Goal: Task Accomplishment & Management: Use online tool/utility

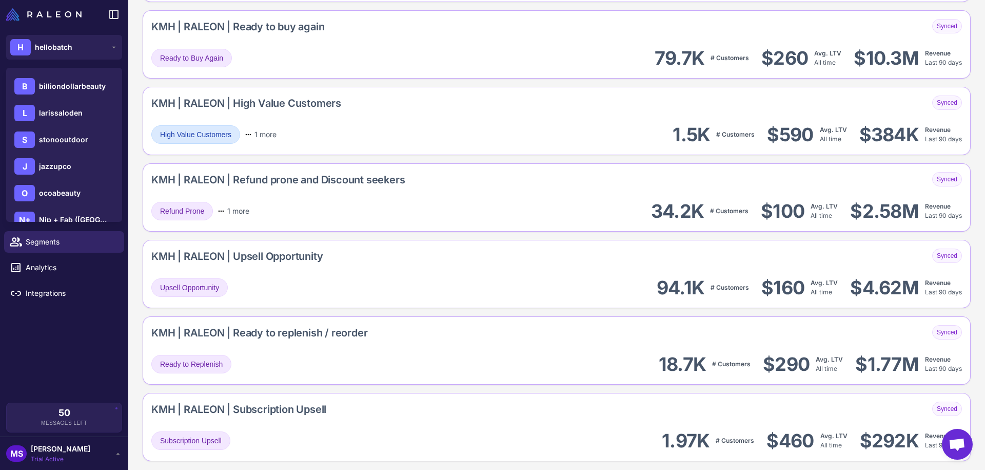
scroll to position [323, 0]
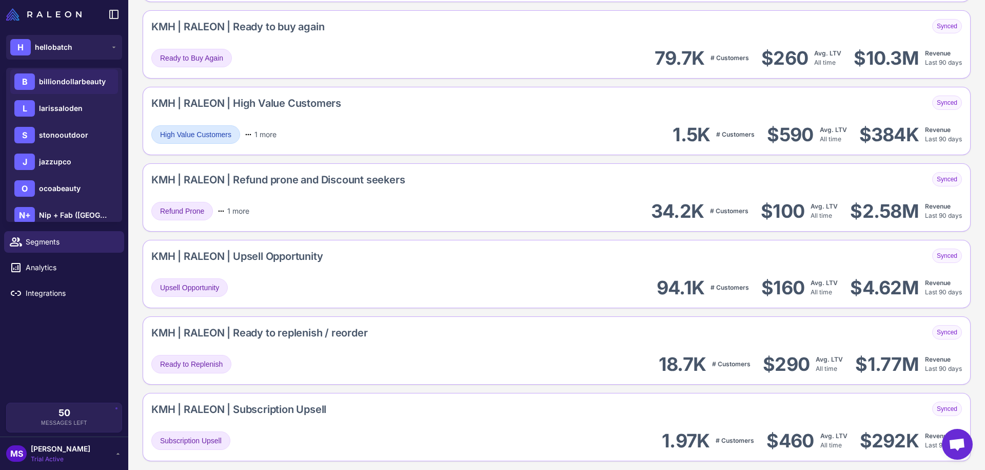
click at [81, 83] on span "billiondollarbeauty" at bounding box center [72, 81] width 67 height 11
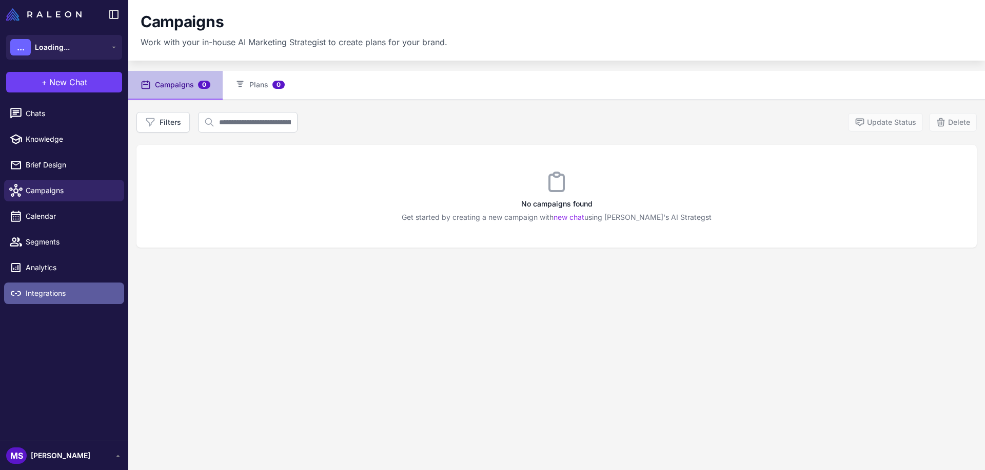
click at [43, 294] on span "Integrations" at bounding box center [71, 292] width 90 height 11
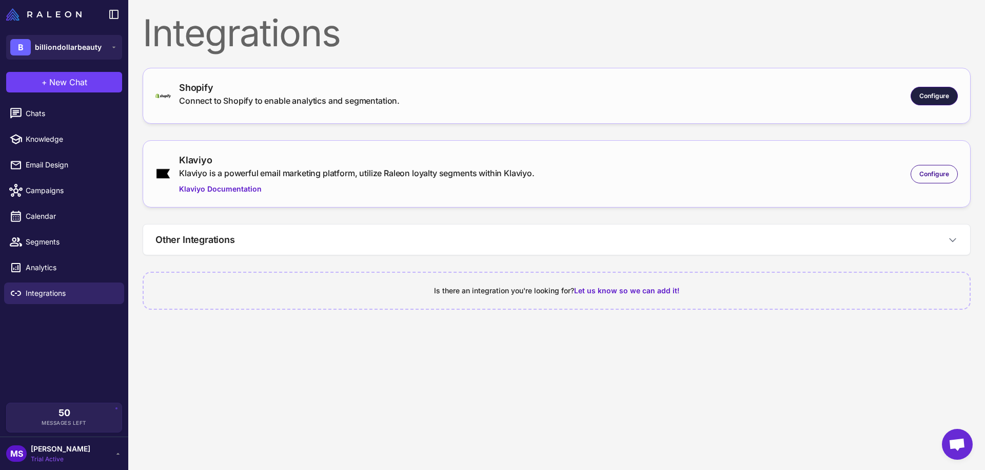
click at [951, 91] on div "Configure" at bounding box center [934, 96] width 47 height 18
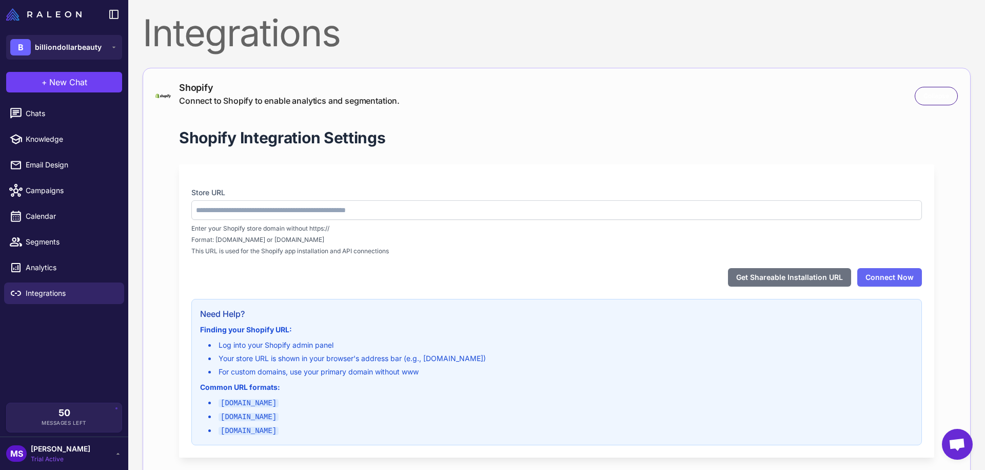
type input "**********"
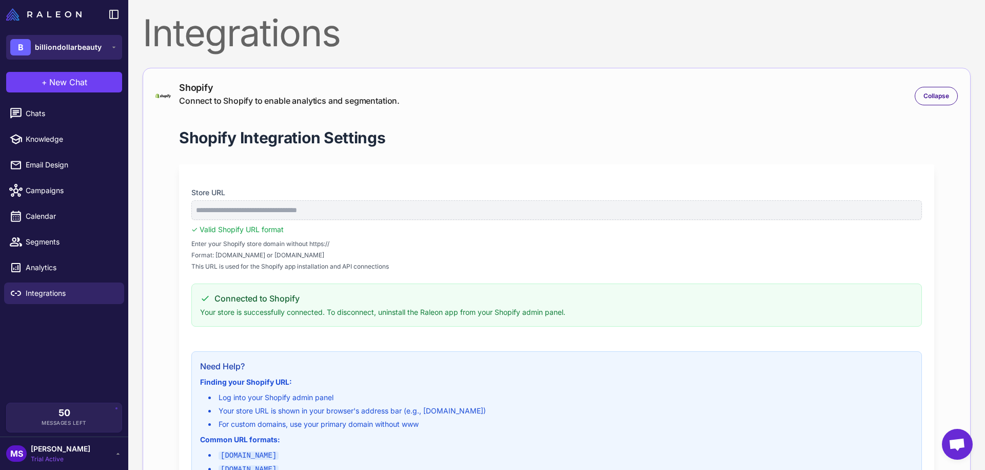
click at [32, 47] on div "B billiondollarbeauty" at bounding box center [55, 47] width 91 height 16
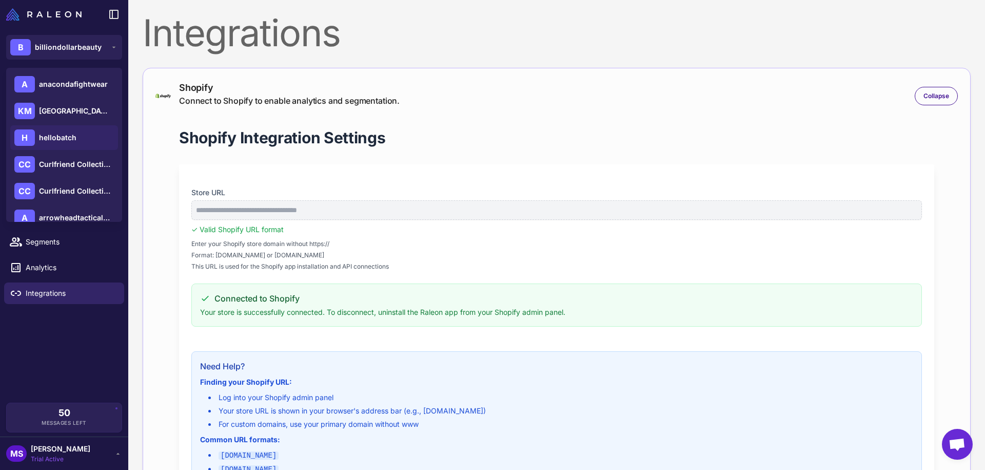
click at [73, 141] on span "hellobatch" at bounding box center [57, 137] width 37 height 11
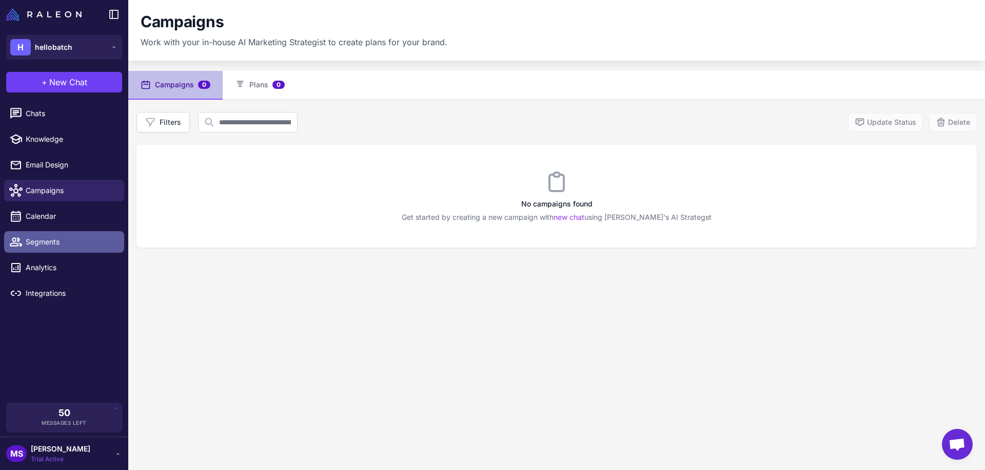
click at [53, 242] on span "Segments" at bounding box center [71, 241] width 90 height 11
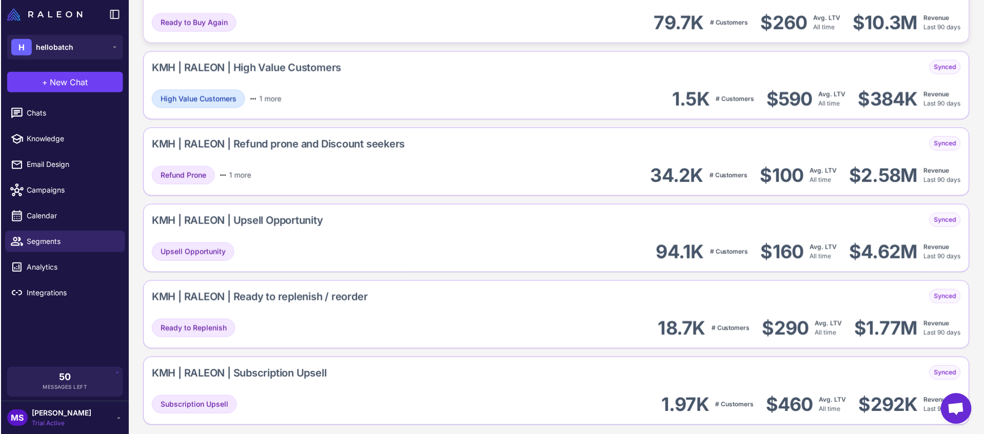
scroll to position [1149, 0]
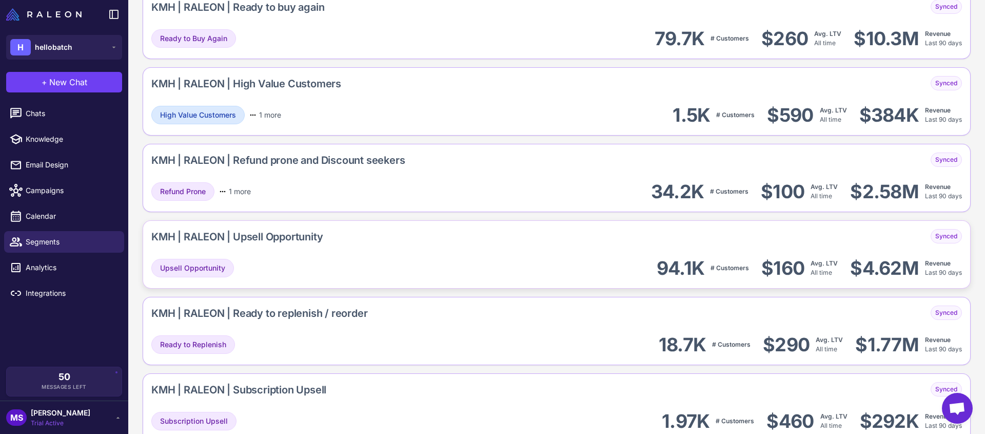
click at [220, 230] on div "KMH | RALEON | Upsell Opportunity" at bounding box center [236, 236] width 171 height 15
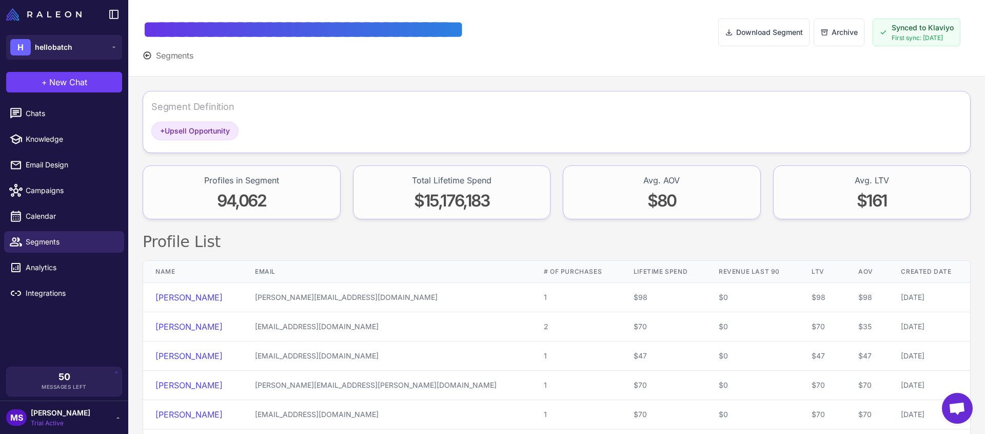
click at [149, 54] on icon at bounding box center [147, 55] width 9 height 9
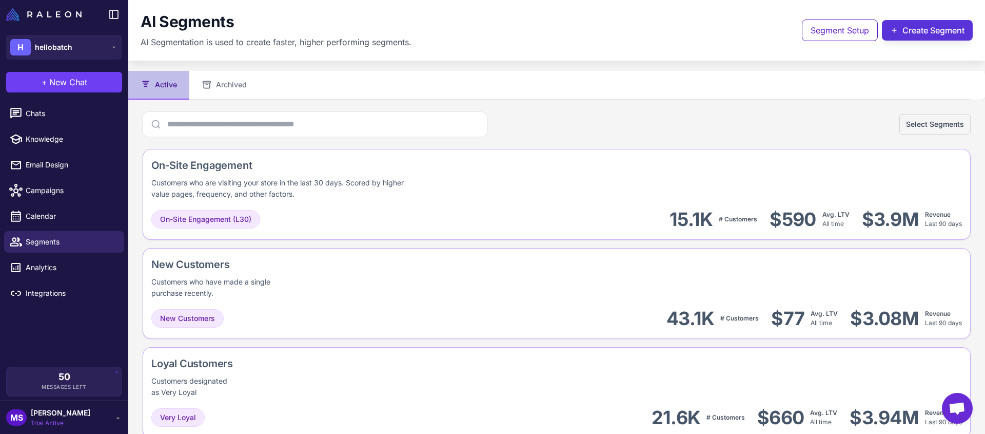
click at [911, 31] on button "Create Segment" at bounding box center [927, 30] width 91 height 21
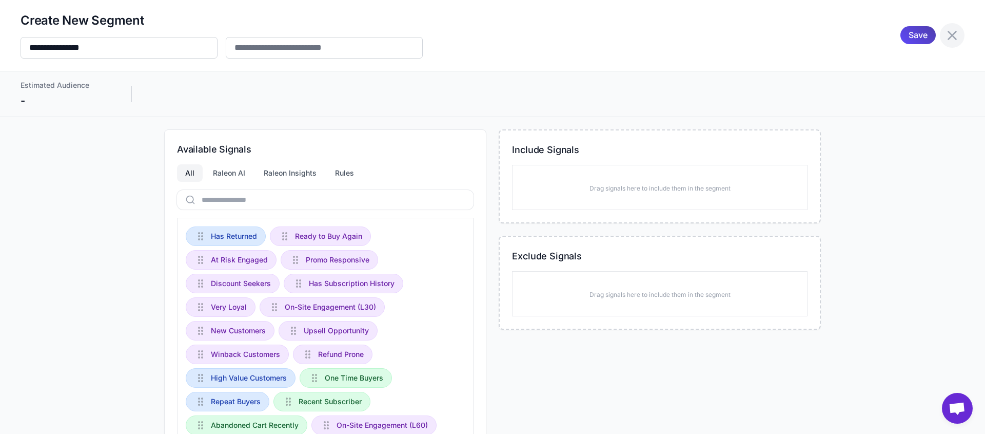
click at [949, 33] on icon at bounding box center [952, 35] width 9 height 9
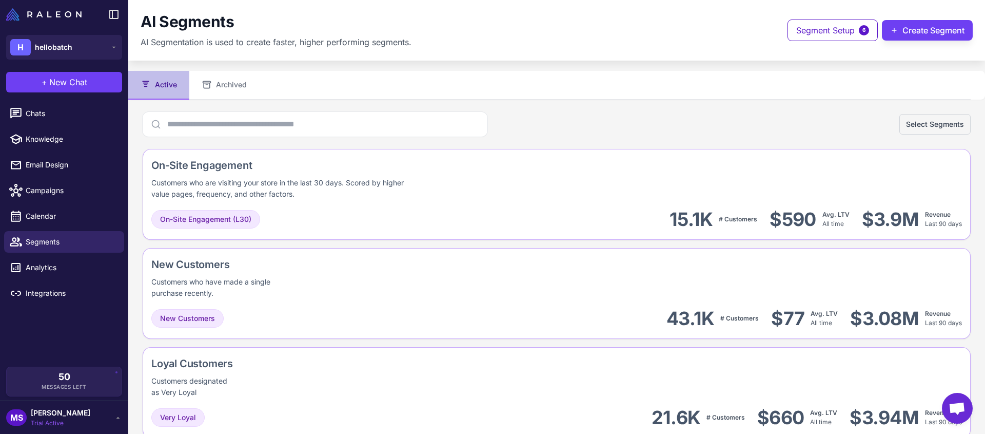
click at [72, 412] on span "[PERSON_NAME]" at bounding box center [61, 412] width 60 height 11
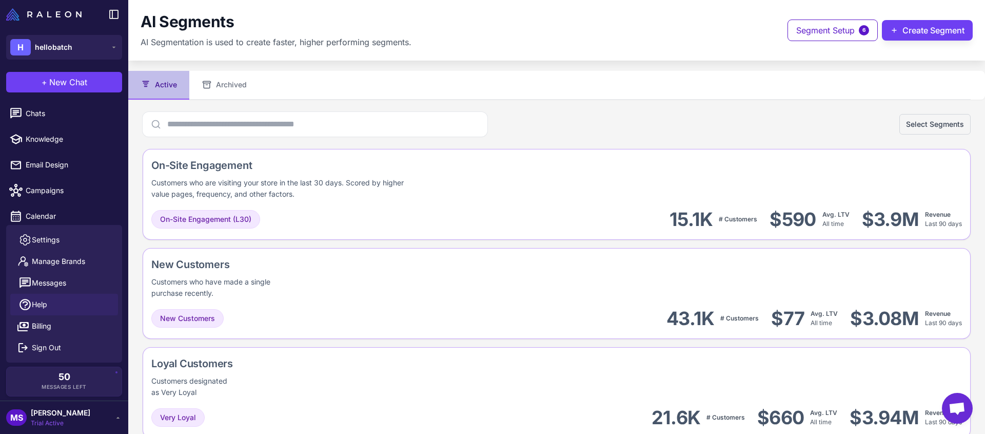
click at [46, 303] on span "Help" at bounding box center [39, 304] width 15 height 11
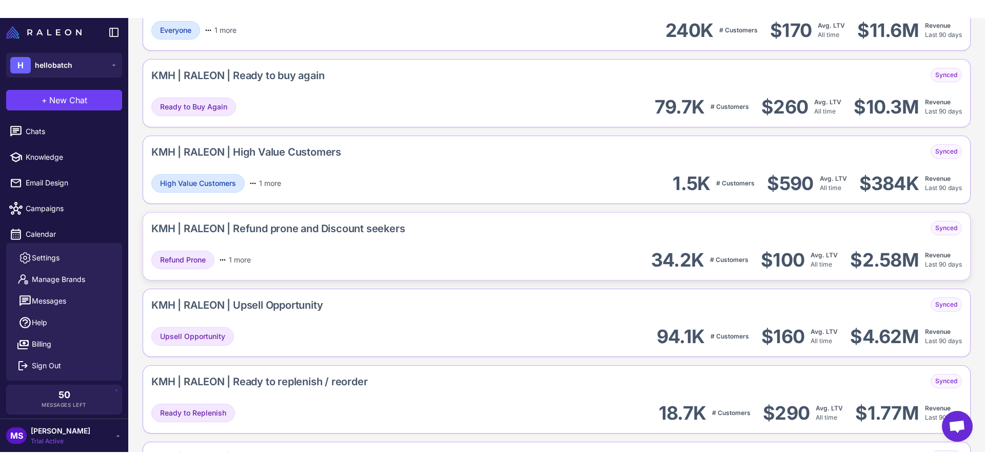
scroll to position [1094, 0]
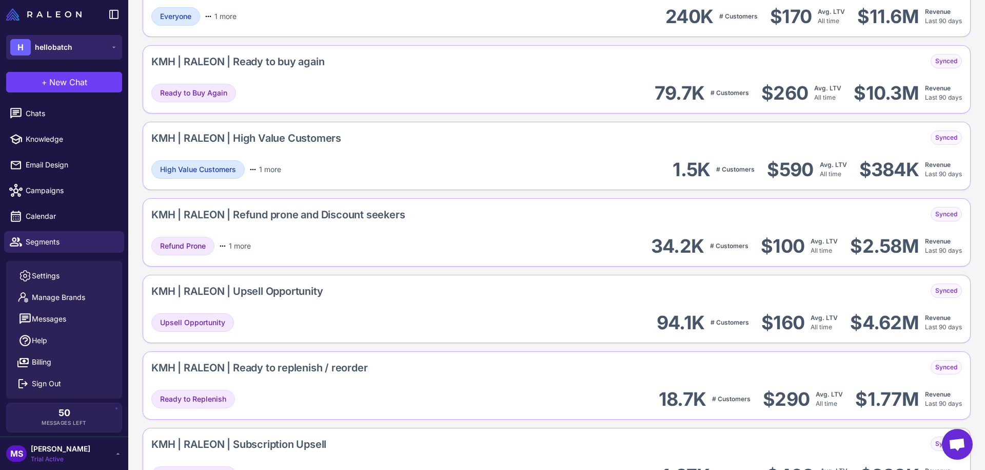
click at [65, 50] on span "hellobatch" at bounding box center [53, 47] width 37 height 11
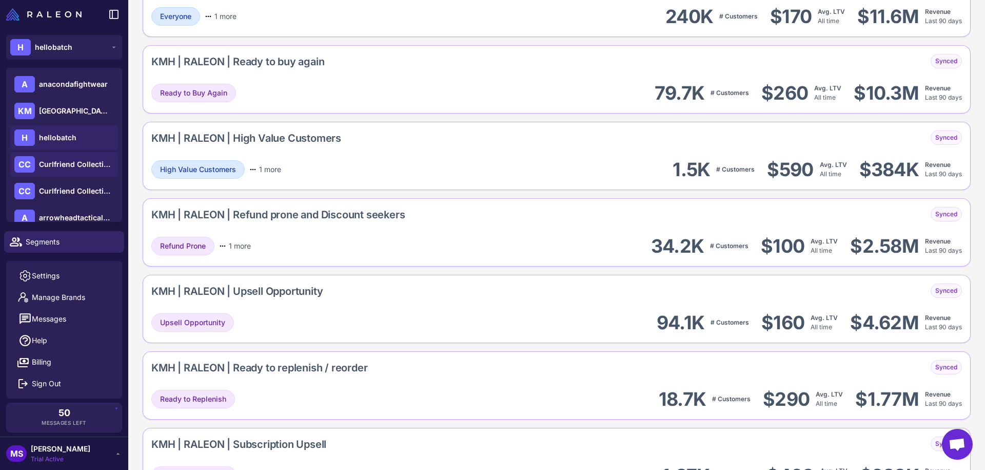
click at [98, 163] on span "Curlfriend Collective" at bounding box center [75, 164] width 72 height 11
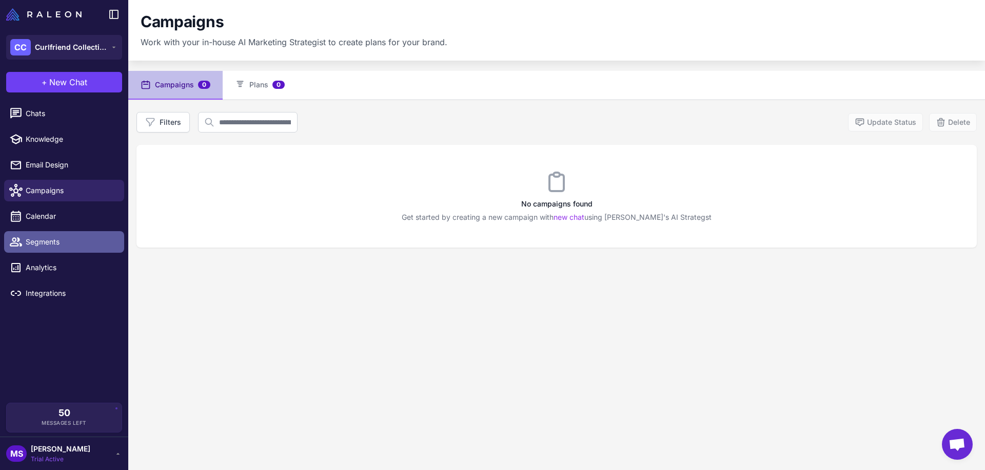
click at [71, 241] on span "Segments" at bounding box center [71, 241] width 90 height 11
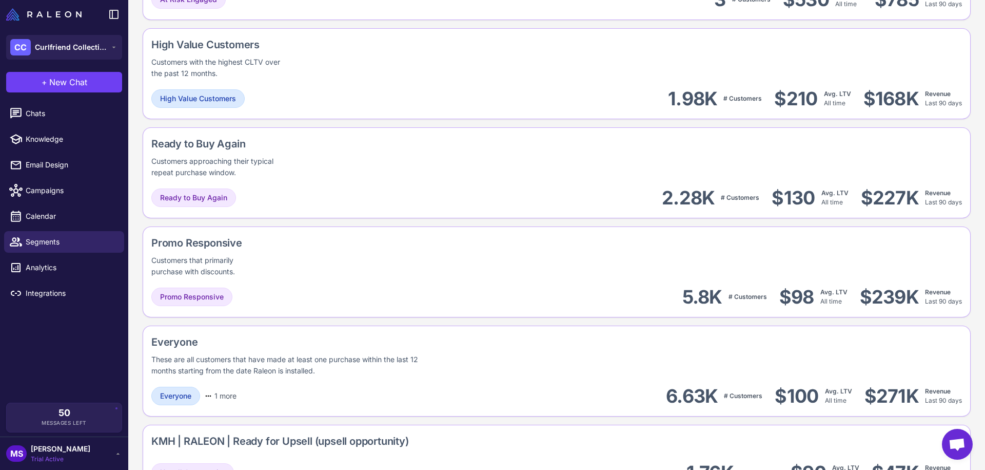
scroll to position [977, 0]
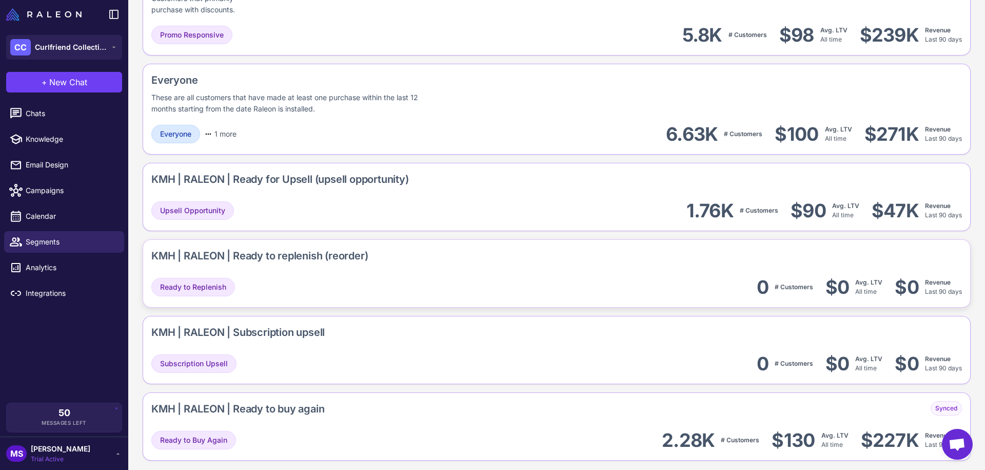
click at [330, 248] on div "KMH | RALEON | Ready to replenish (reorder)" at bounding box center [259, 255] width 217 height 15
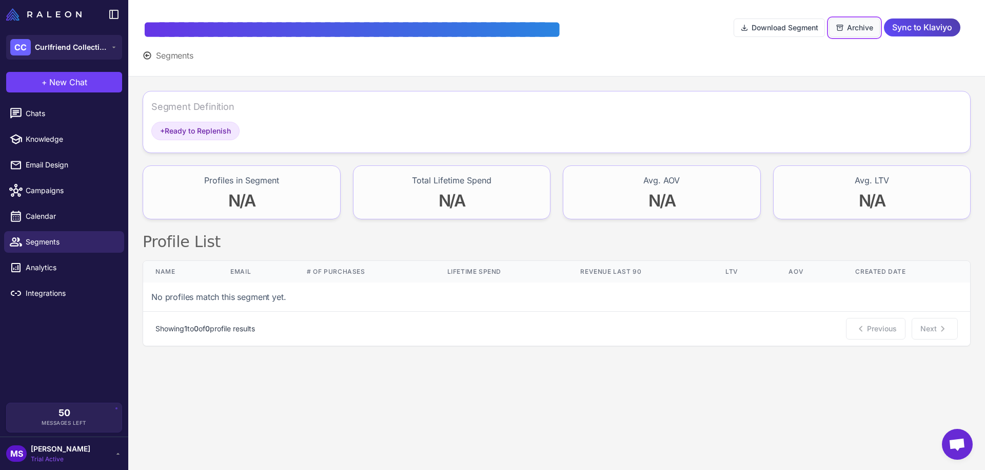
click at [859, 28] on button "Archive" at bounding box center [854, 27] width 51 height 18
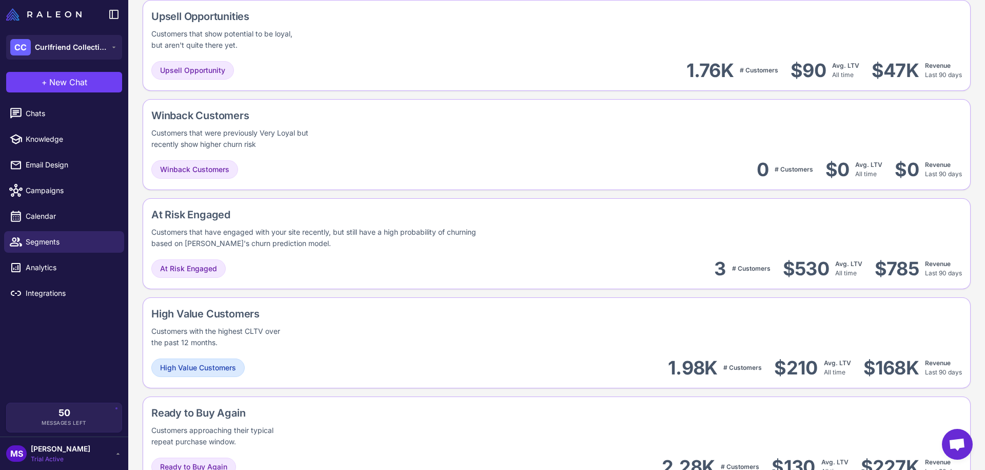
scroll to position [977, 0]
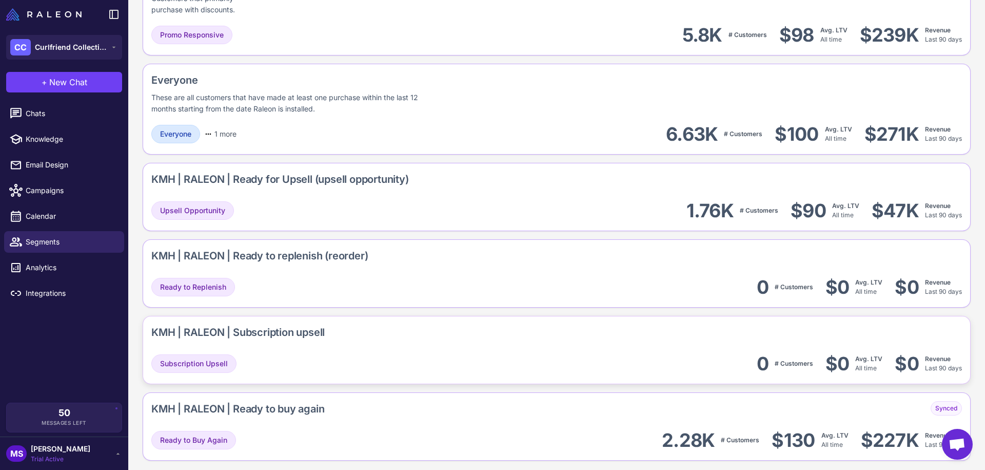
click at [301, 329] on div "KMH | RALEON | Subscription upsell" at bounding box center [237, 331] width 173 height 15
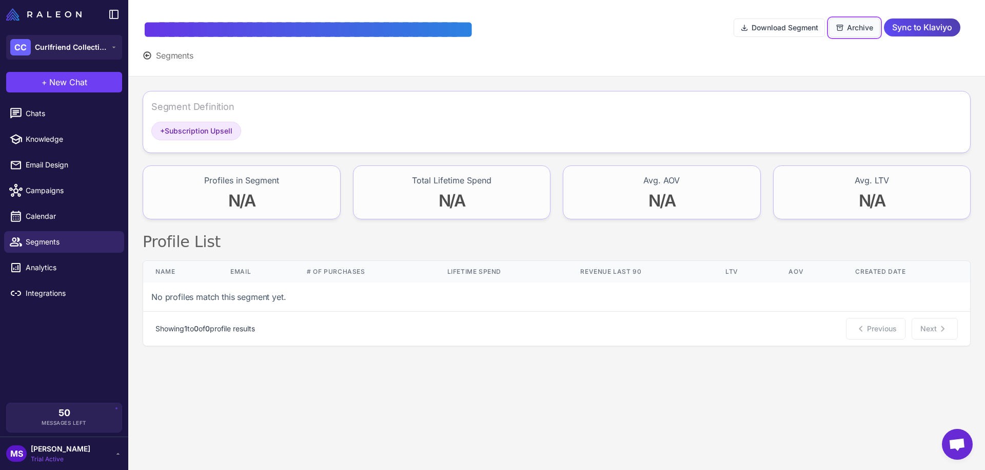
click at [858, 30] on button "Archive" at bounding box center [854, 27] width 51 height 18
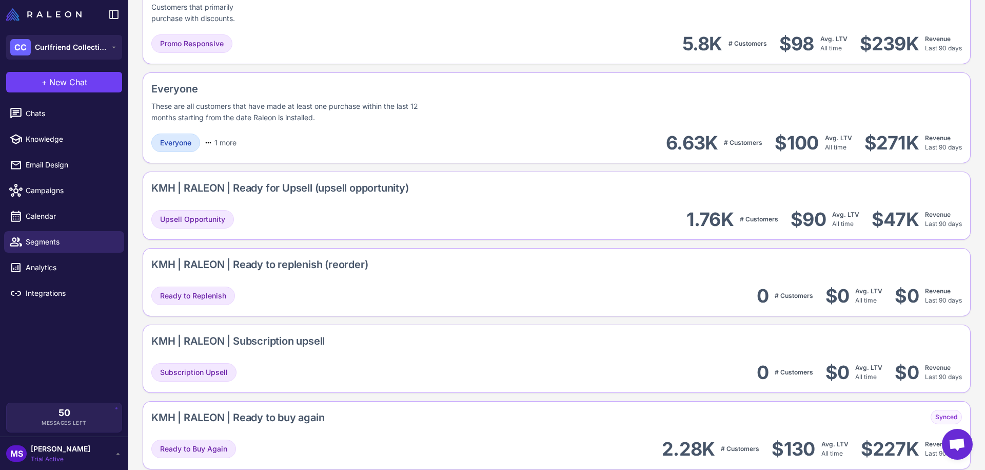
scroll to position [977, 0]
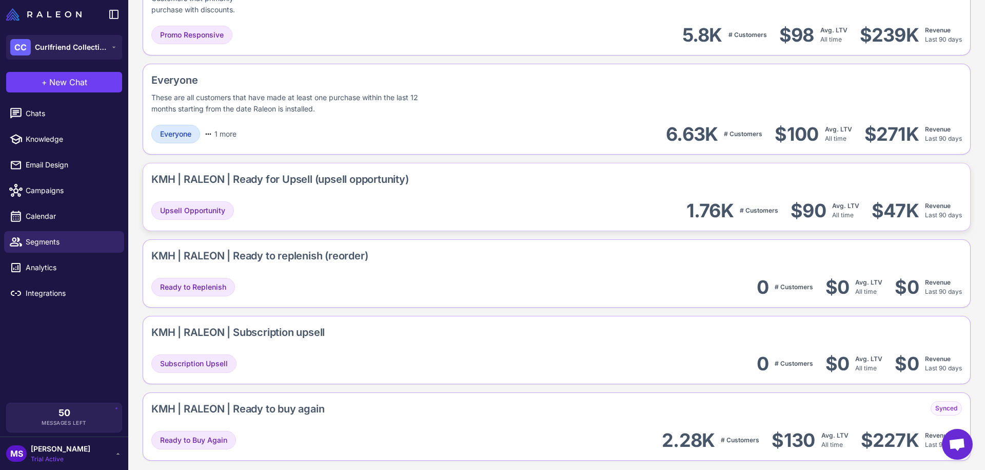
click at [316, 178] on div "KMH | RALEON | Ready for Upsell (upsell opportunity)" at bounding box center [280, 178] width 258 height 15
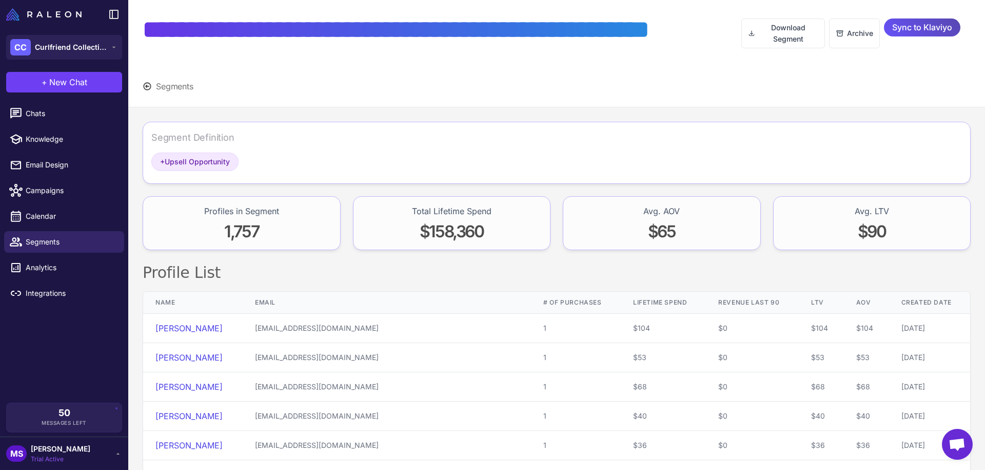
click at [923, 33] on span "Sync to Klaviyo" at bounding box center [922, 27] width 60 height 18
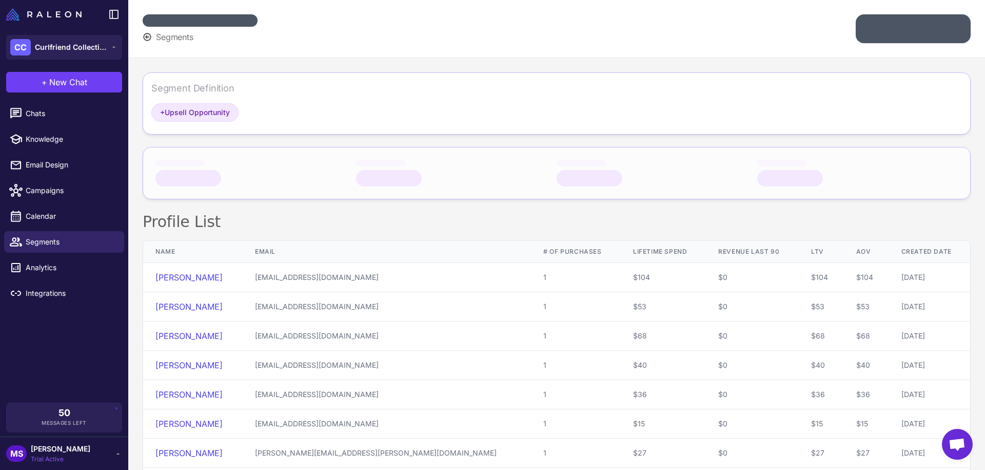
click at [145, 38] on icon at bounding box center [147, 36] width 9 height 9
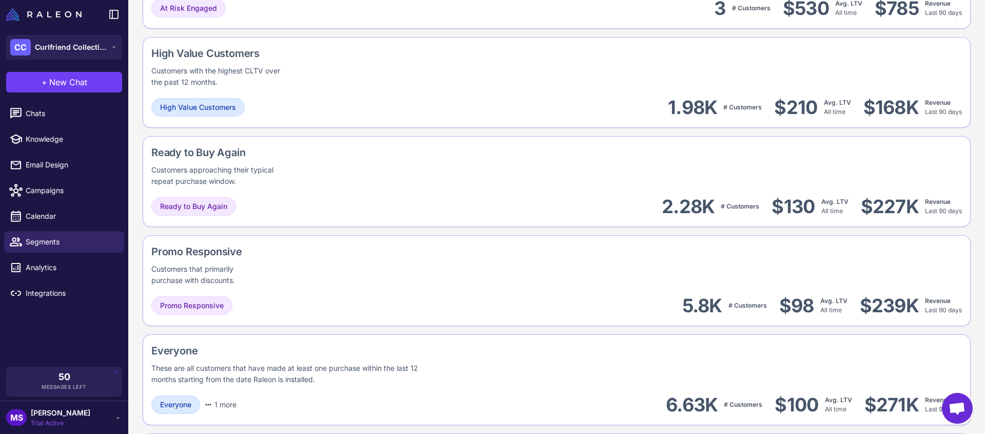
scroll to position [1012, 0]
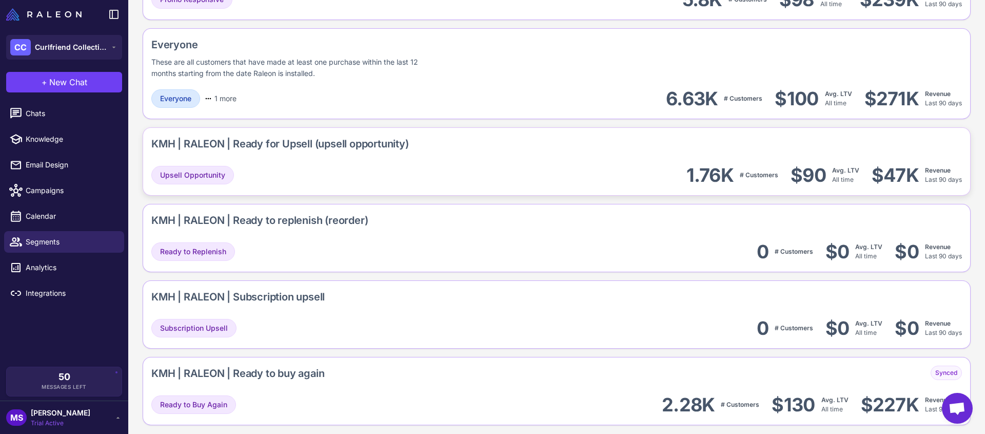
click at [345, 138] on div "KMH | RALEON | Ready for Upsell (upsell opportunity)" at bounding box center [280, 143] width 258 height 15
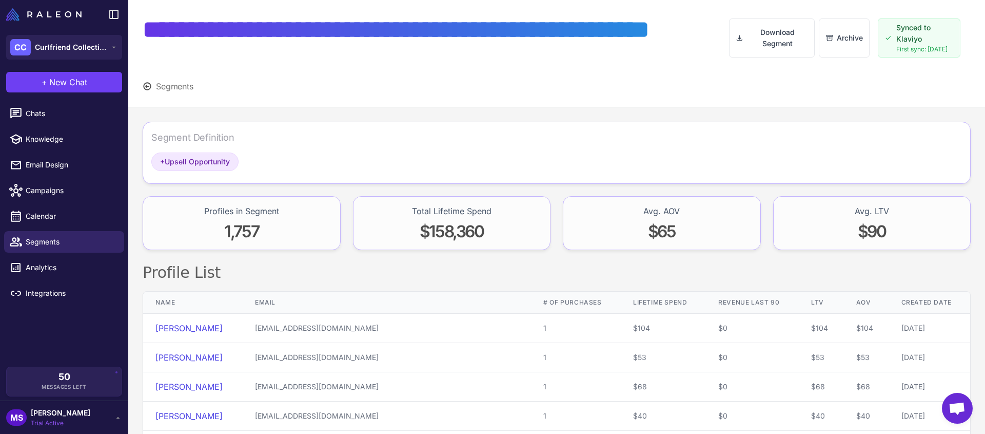
click at [147, 86] on icon at bounding box center [147, 86] width 9 height 9
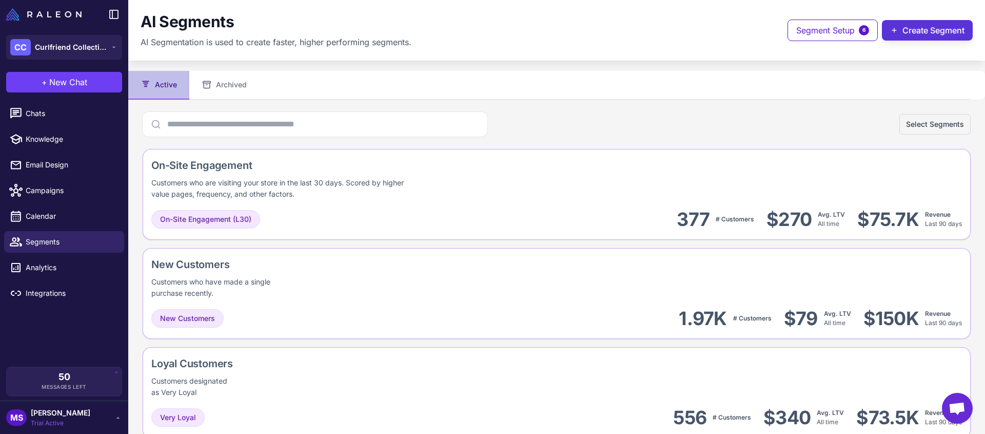
click at [929, 27] on button "Create Segment" at bounding box center [927, 30] width 91 height 21
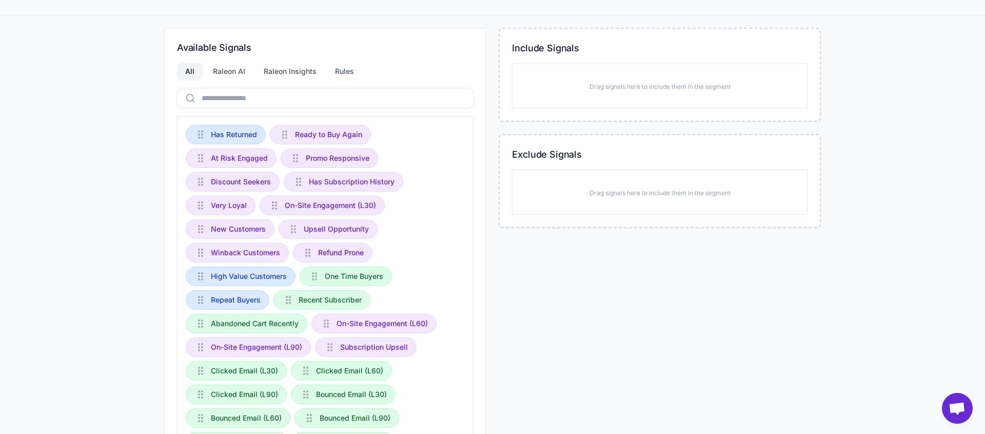
scroll to position [130, 0]
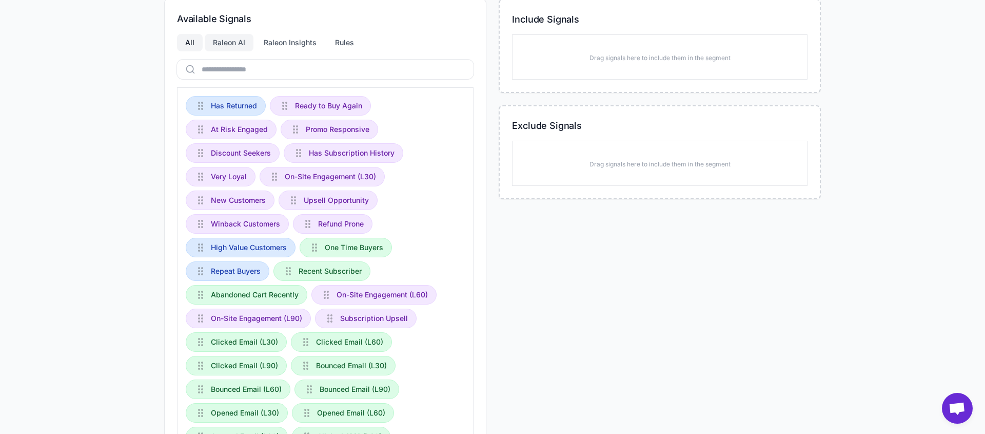
click at [231, 47] on div "Raleon AI" at bounding box center [229, 42] width 49 height 17
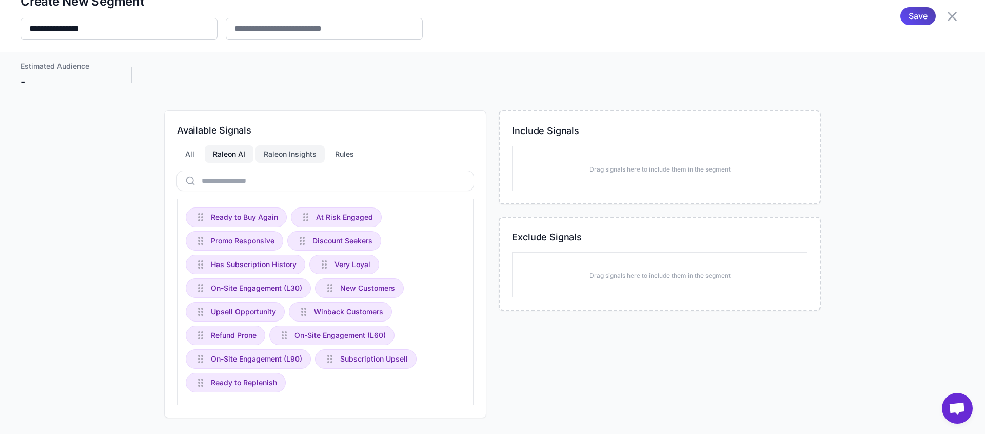
click at [300, 154] on div "Raleon Insights" at bounding box center [290, 153] width 69 height 17
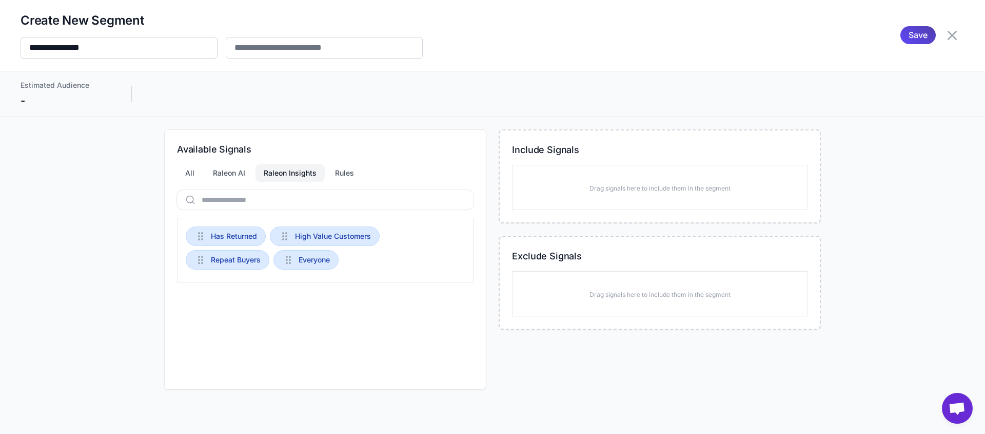
scroll to position [0, 0]
click at [341, 177] on div "Rules" at bounding box center [344, 172] width 35 height 17
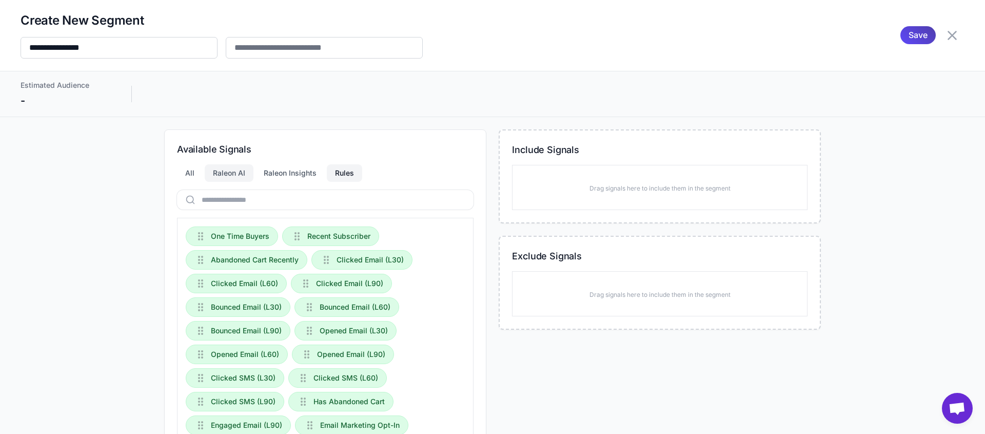
click at [229, 170] on div "Raleon AI" at bounding box center [229, 172] width 49 height 17
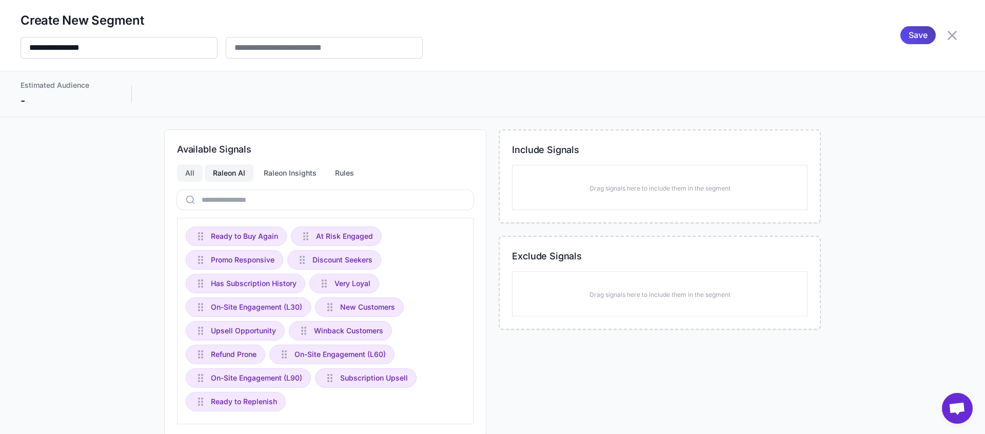
click at [194, 167] on div "All" at bounding box center [190, 172] width 26 height 17
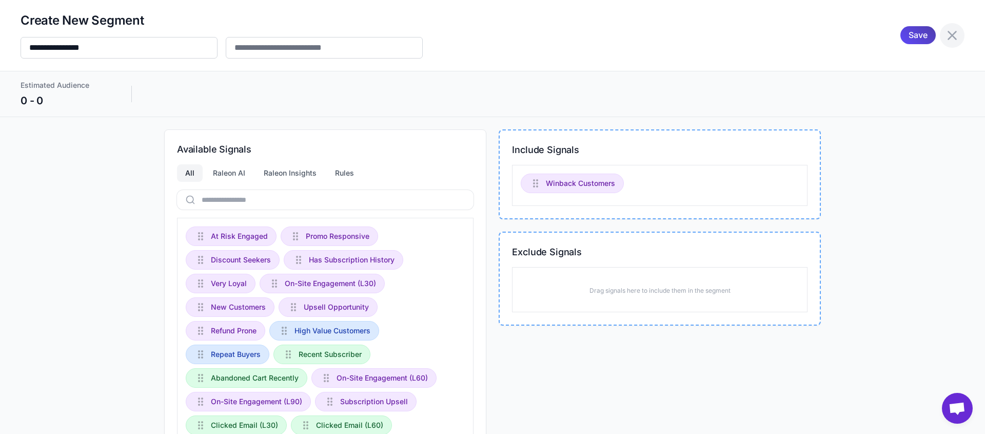
click at [957, 36] on icon at bounding box center [952, 35] width 16 height 16
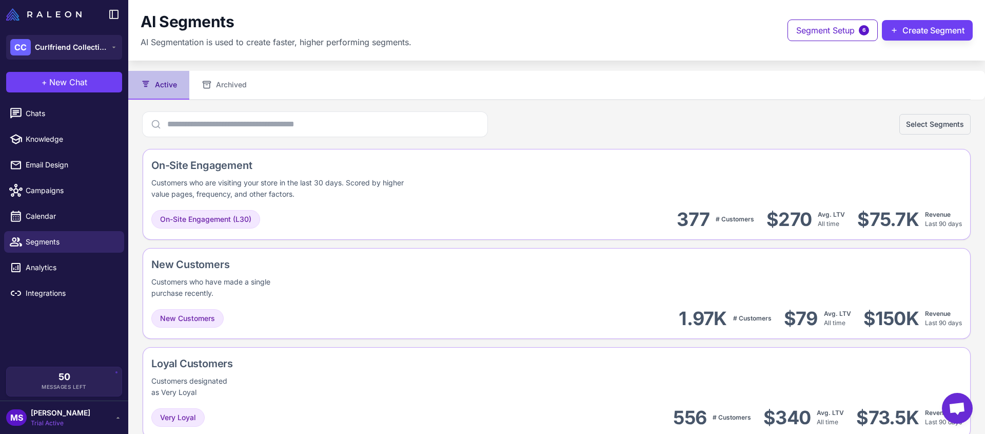
click at [64, 407] on span "[PERSON_NAME]" at bounding box center [61, 412] width 60 height 11
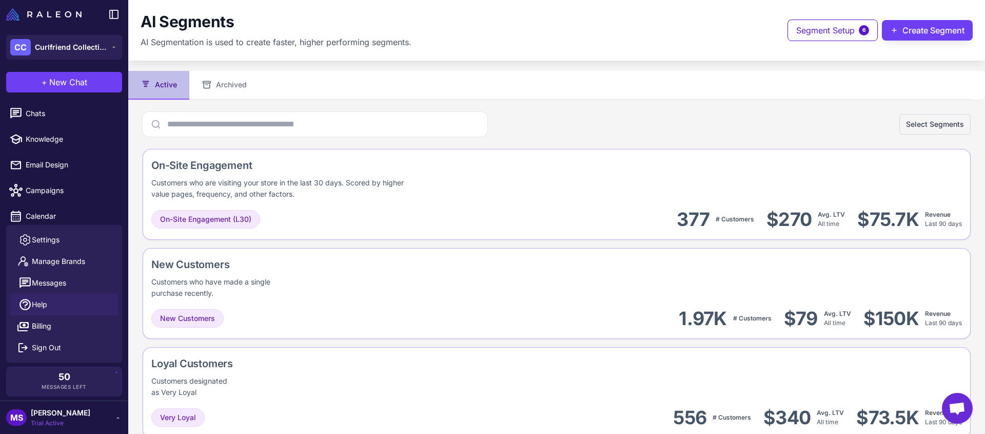
click at [34, 307] on span "Help" at bounding box center [39, 304] width 15 height 11
